Goal: Task Accomplishment & Management: Use online tool/utility

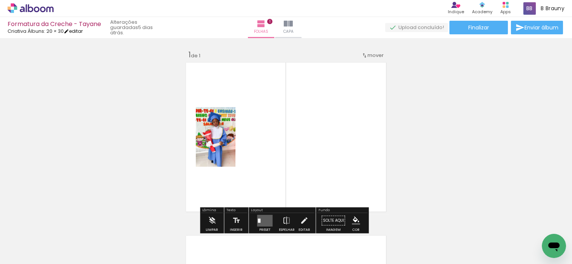
click at [82, 31] on link "editar" at bounding box center [73, 31] width 19 height 6
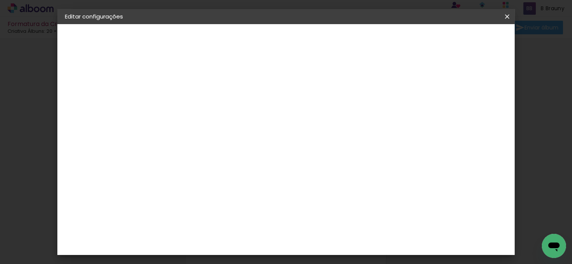
click at [108, 104] on paper-button "20 × 30 30.5 × 40.6 cm" at bounding box center [106, 110] width 83 height 15
click at [230, 124] on div "Escolha o tamanho" at bounding box center [208, 139] width 44 height 35
click at [230, 122] on div "Escolha o tamanho" at bounding box center [208, 139] width 44 height 35
click at [103, 77] on div "2. Especificações" at bounding box center [106, 77] width 83 height 9
drag, startPoint x: 510, startPoint y: 14, endPoint x: 315, endPoint y: 24, distance: 194.7
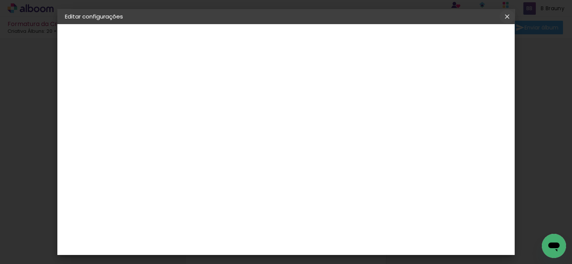
click at [506, 20] on iron-icon at bounding box center [507, 17] width 9 height 8
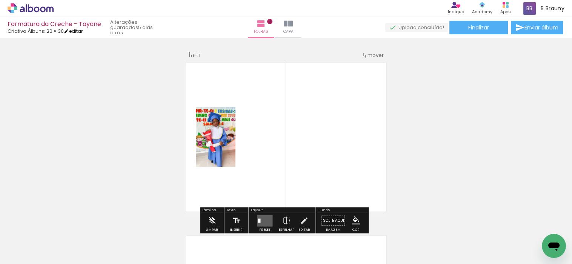
click at [78, 32] on link "editar" at bounding box center [73, 31] width 19 height 6
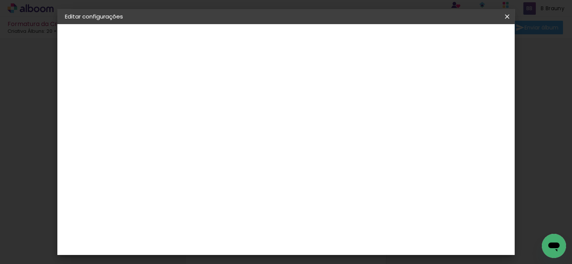
click at [331, 236] on span "40.6" at bounding box center [327, 234] width 19 height 11
click at [326, 234] on span "40.6" at bounding box center [327, 234] width 19 height 11
click at [274, 79] on div at bounding box center [270, 81] width 7 height 7
type paper-checkbox "on"
click at [301, 113] on span "20.3" at bounding box center [302, 112] width 19 height 11
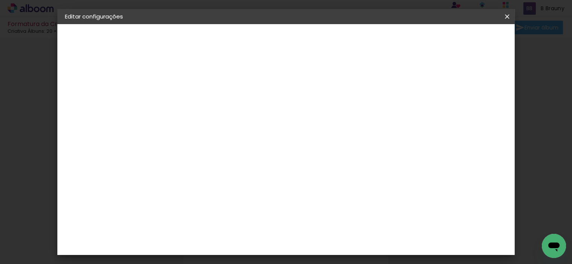
click at [304, 111] on span "20.3" at bounding box center [302, 112] width 19 height 11
click at [0, 0] on slot "Formatura da Creche - Tayane" at bounding box center [0, 0] width 0 height 0
click at [99, 79] on div "2. Especificações" at bounding box center [106, 77] width 83 height 9
click at [99, 76] on div "2. Especificações" at bounding box center [106, 77] width 83 height 9
click at [94, 133] on div "3. Revisão" at bounding box center [106, 131] width 83 height 9
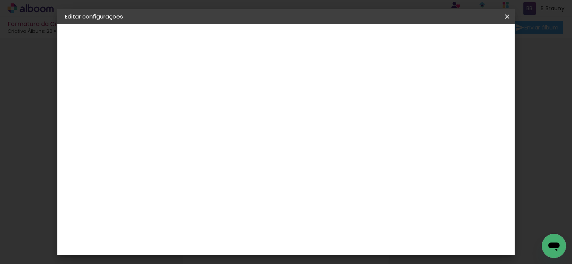
click at [89, 106] on iron-pages "Modelo A escolher modelo... 20 × 30 30.5 × 40.6 cm Tamanho livre" at bounding box center [106, 110] width 83 height 15
click at [188, 105] on input "Formatura da Creche - Tayane" at bounding box center [188, 102] width 0 height 12
click at [188, 103] on input "Formatura da Creche - Tayane" at bounding box center [188, 102] width 0 height 12
click at [0, 0] on slot "Avançar" at bounding box center [0, 0] width 0 height 0
click at [207, 119] on input "text" at bounding box center [188, 120] width 37 height 9
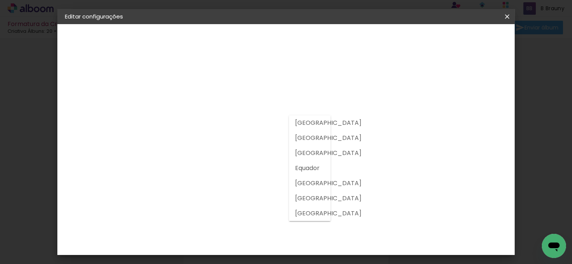
click at [0, 0] on slot "Brasil" at bounding box center [0, 0] width 0 height 0
type input "Brasil"
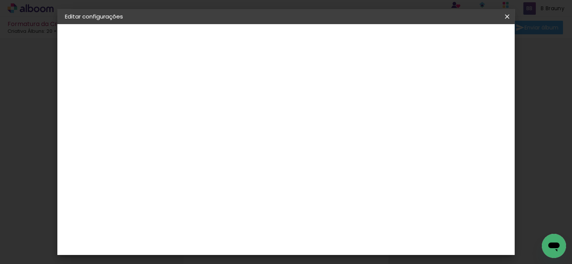
scroll to position [378, 0]
click at [200, 212] on div "Criart" at bounding box center [191, 215] width 17 height 6
click at [316, 36] on paper-button "Avançar" at bounding box center [297, 40] width 37 height 13
click at [267, 158] on span "20 × 30 cm" at bounding box center [253, 165] width 28 height 15
click at [0, 0] on slot "Avançar" at bounding box center [0, 0] width 0 height 0
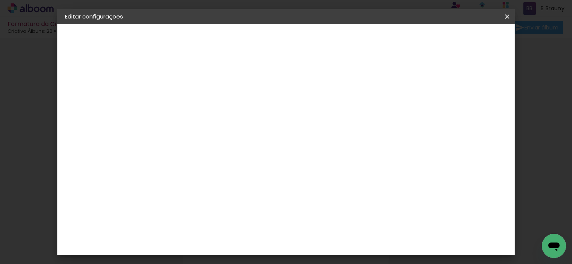
click at [460, 40] on span "Guardar configurações" at bounding box center [429, 39] width 62 height 5
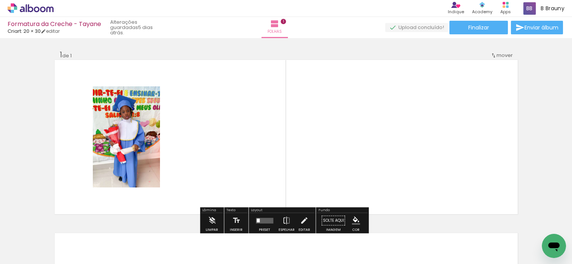
click at [117, 241] on div at bounding box center [117, 238] width 37 height 37
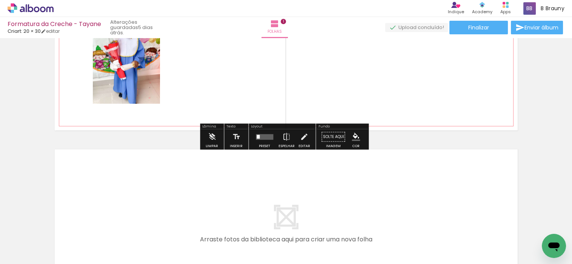
scroll to position [42, 0]
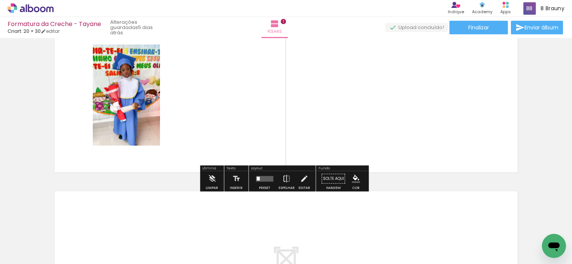
click at [119, 236] on div at bounding box center [117, 238] width 37 height 37
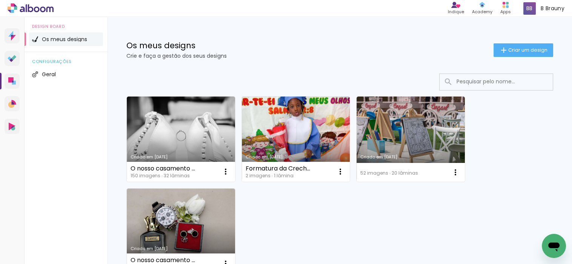
scroll to position [42, 0]
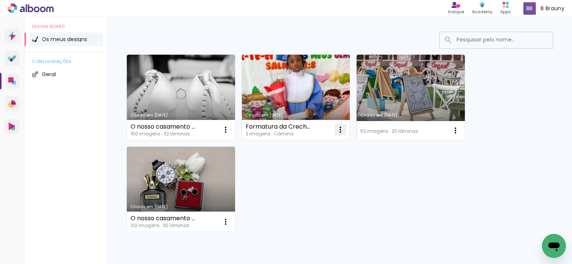
click at [339, 131] on iron-icon at bounding box center [340, 129] width 9 height 9
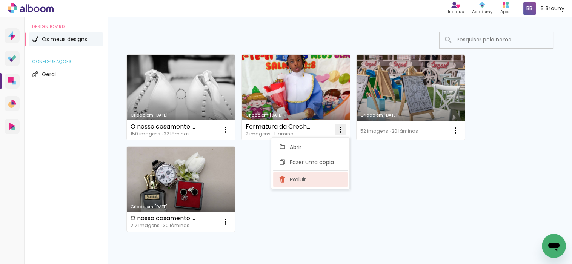
click at [307, 176] on paper-item "Excluir" at bounding box center [310, 179] width 74 height 15
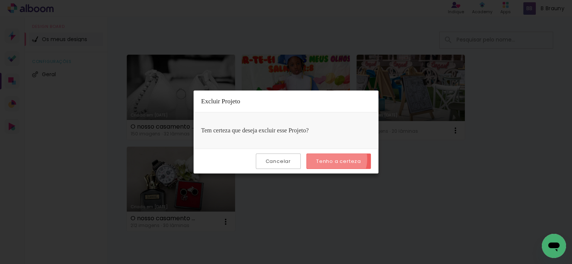
click at [0, 0] on slot "Tenho a certeza" at bounding box center [0, 0] width 0 height 0
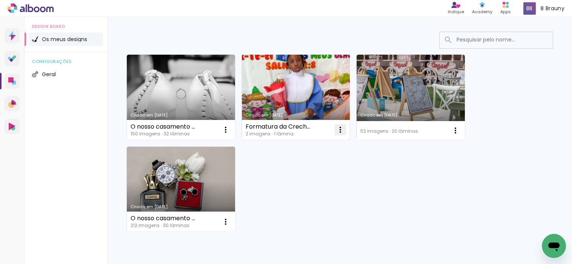
scroll to position [0, 0]
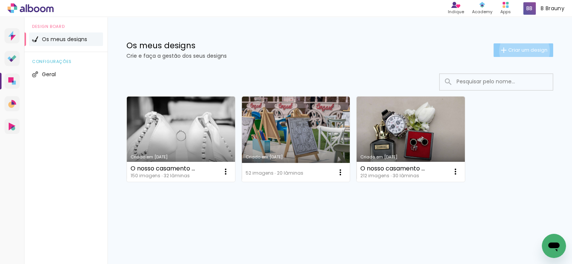
click at [525, 51] on span "Criar um design" at bounding box center [528, 50] width 39 height 5
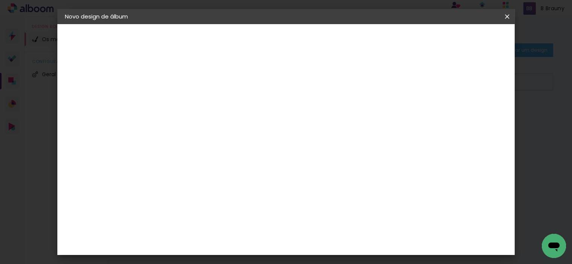
click at [188, 100] on input at bounding box center [188, 102] width 0 height 12
type input "CAPA TAYANE"
type paper-input "CAPA TAYANE"
click at [0, 0] on slot "Avançar" at bounding box center [0, 0] width 0 height 0
click at [207, 118] on input "text" at bounding box center [188, 120] width 37 height 9
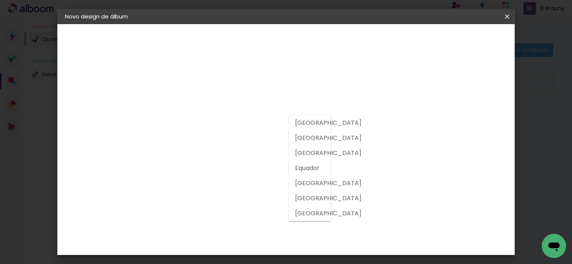
click at [0, 0] on slot "Brasil" at bounding box center [0, 0] width 0 height 0
type input "Brasil"
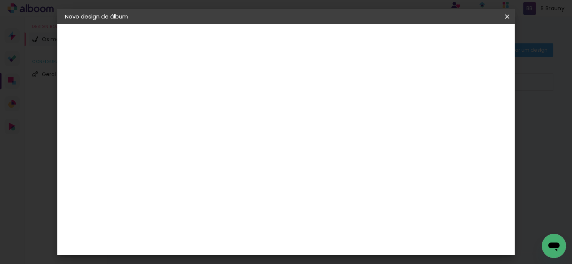
scroll to position [419, 0]
click at [206, 187] on div "Criativa Álbuns" at bounding box center [194, 193] width 23 height 12
click at [0, 0] on slot "Avançar" at bounding box center [0, 0] width 0 height 0
click at [218, 126] on input "text" at bounding box center [202, 132] width 29 height 12
click at [0, 0] on slot "Fotolivro Premium" at bounding box center [0, 0] width 0 height 0
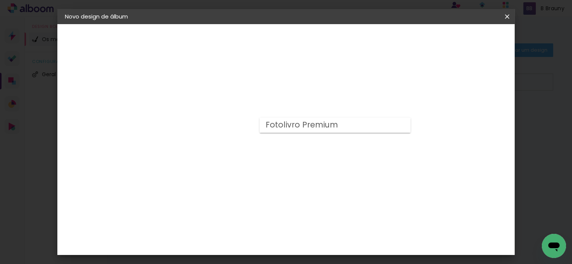
type input "Fotolivro Premium"
click at [239, 131] on span "20 × 30" at bounding box center [221, 141] width 35 height 20
click at [0, 0] on slot "Avançar" at bounding box center [0, 0] width 0 height 0
click at [460, 37] on span "Iniciar design" at bounding box center [443, 39] width 34 height 5
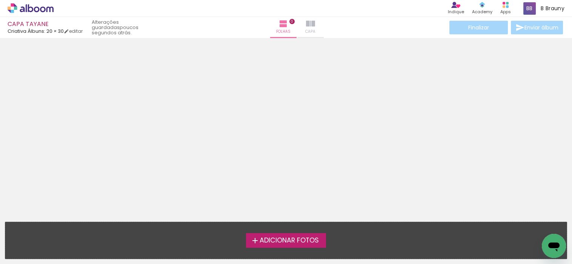
click at [305, 28] on span "Capa" at bounding box center [310, 31] width 10 height 7
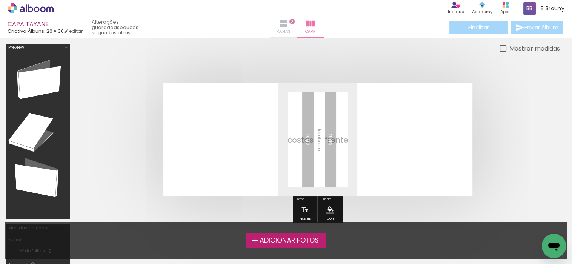
click at [270, 24] on paper-button "Folhas 0" at bounding box center [283, 27] width 26 height 21
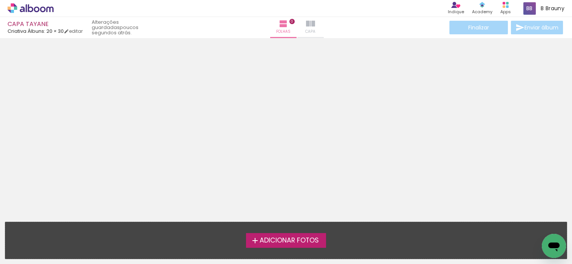
drag, startPoint x: 291, startPoint y: 26, endPoint x: 297, endPoint y: 26, distance: 5.3
click at [298, 26] on paper-button "Capa" at bounding box center [311, 27] width 26 height 21
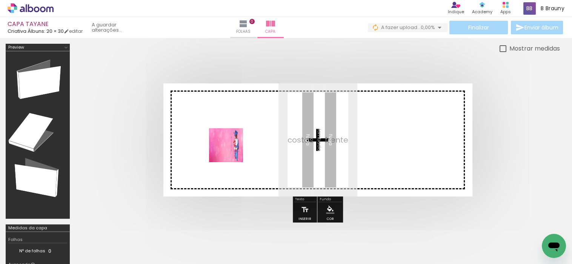
drag, startPoint x: 82, startPoint y: 233, endPoint x: 232, endPoint y: 151, distance: 171.0
click at [232, 151] on quentale-workspace at bounding box center [286, 132] width 572 height 264
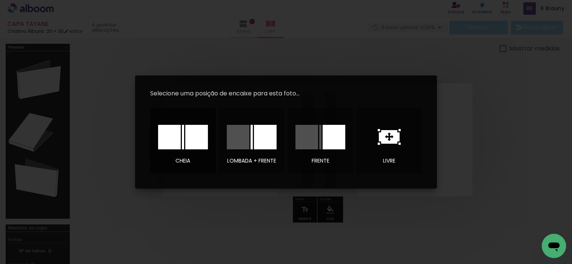
click at [194, 133] on div at bounding box center [196, 137] width 23 height 25
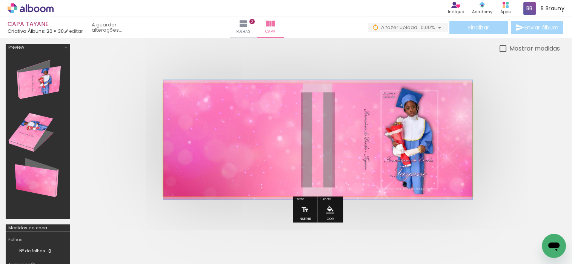
click at [429, 146] on quentale-photo at bounding box center [317, 139] width 309 height 113
